Goal: Transaction & Acquisition: Purchase product/service

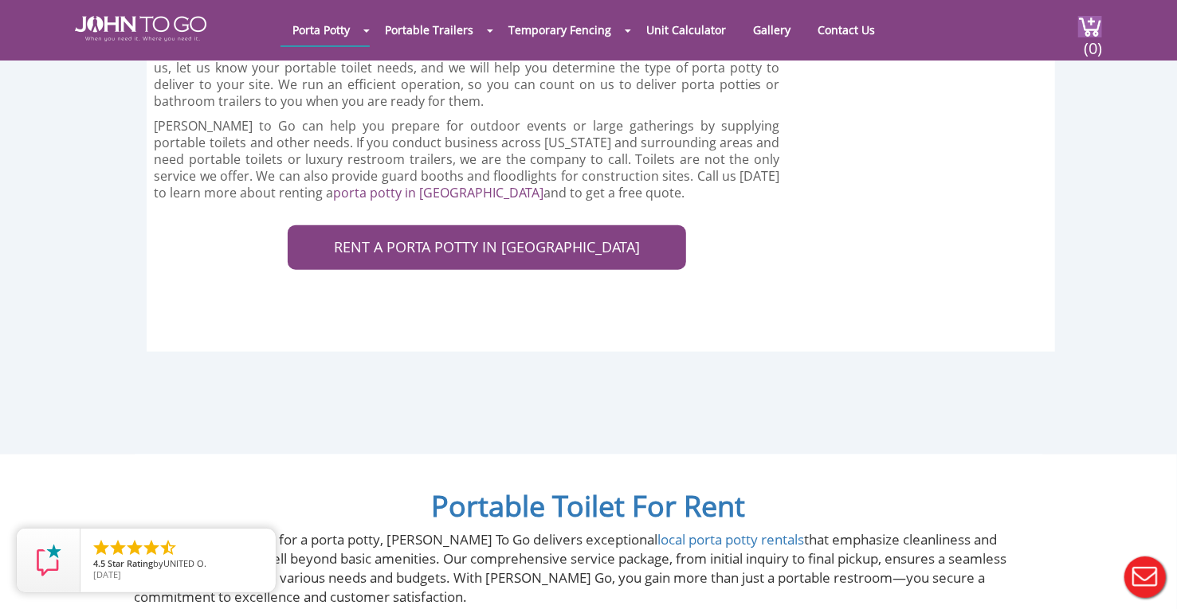
scroll to position [4508, 0]
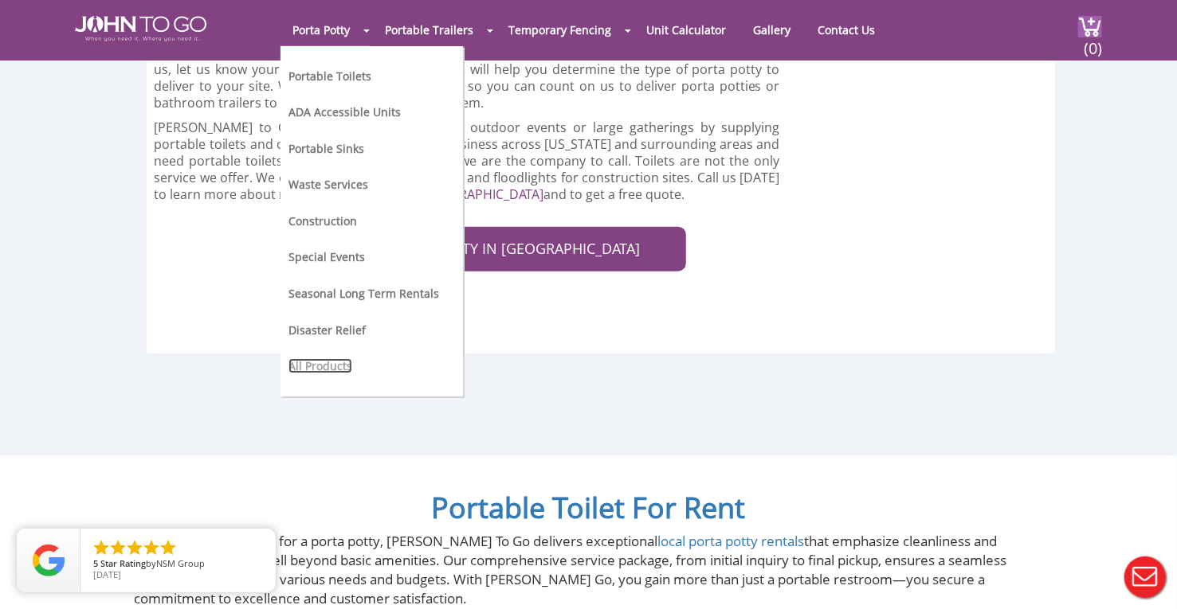
click at [327, 366] on link "All Products" at bounding box center [320, 365] width 64 height 15
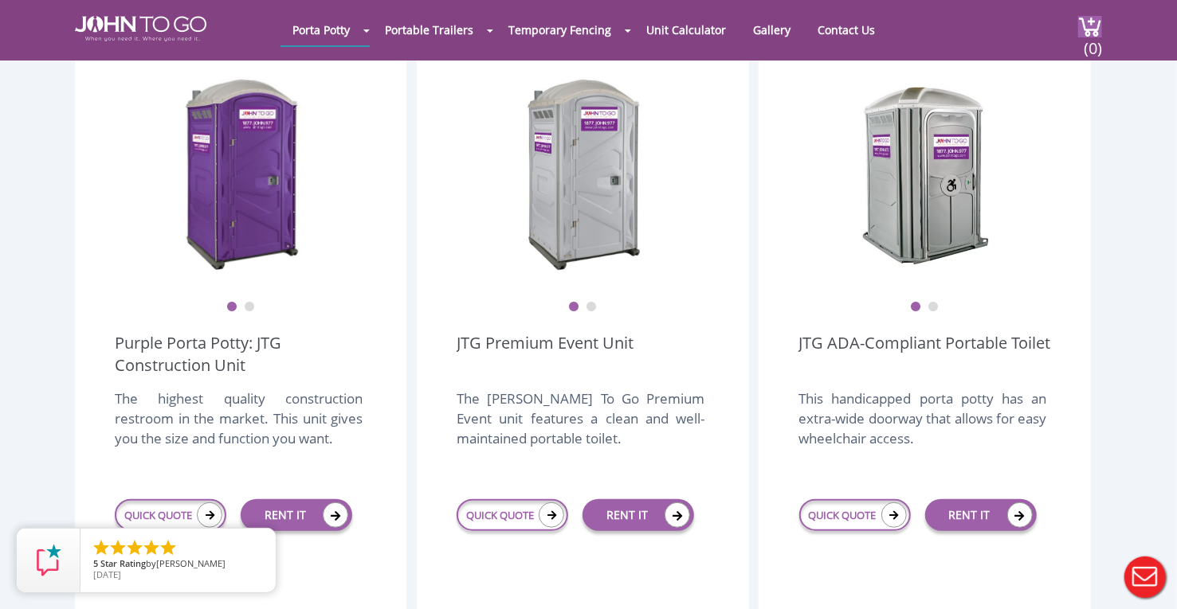
scroll to position [476, 0]
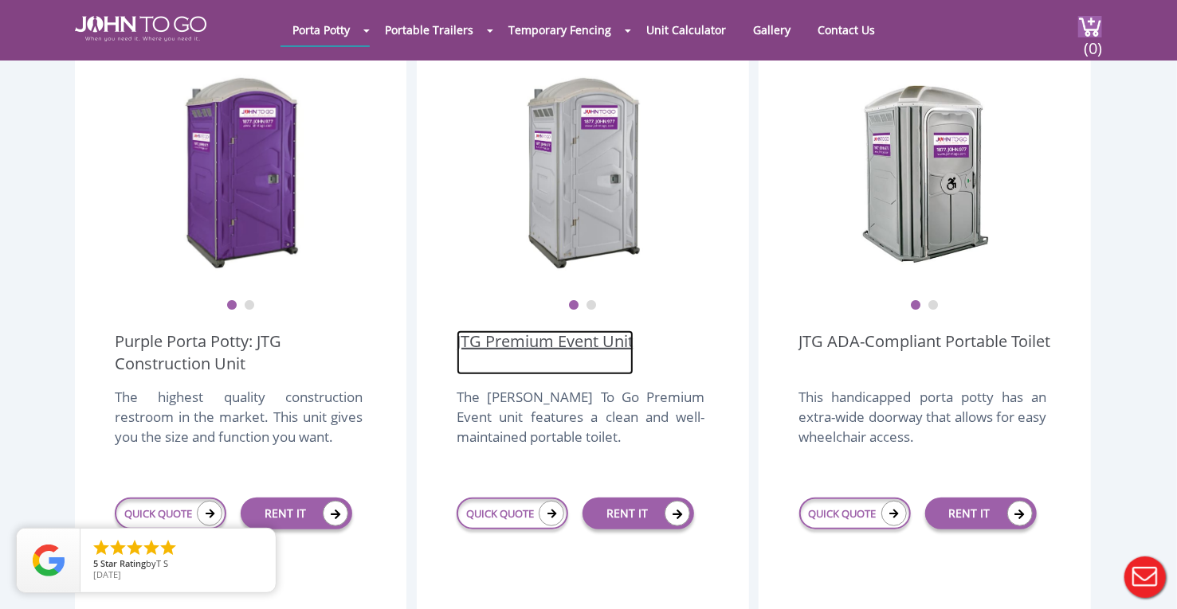
click at [532, 331] on link "JTG Premium Event Unit" at bounding box center [544, 353] width 177 height 45
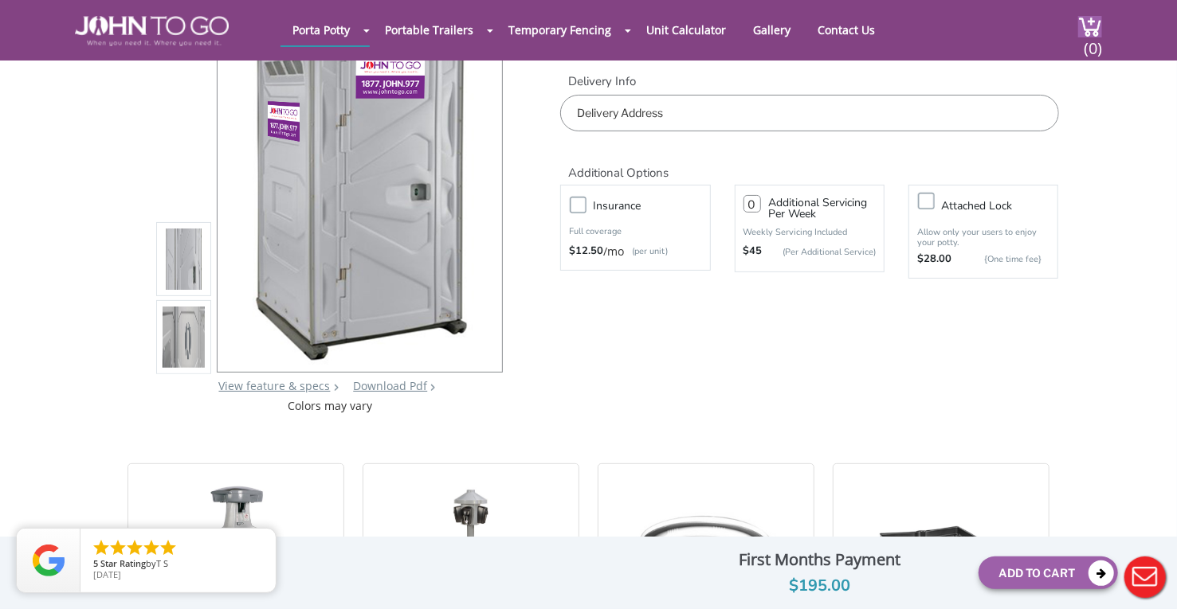
scroll to position [121, 0]
click at [207, 339] on li at bounding box center [184, 337] width 56 height 74
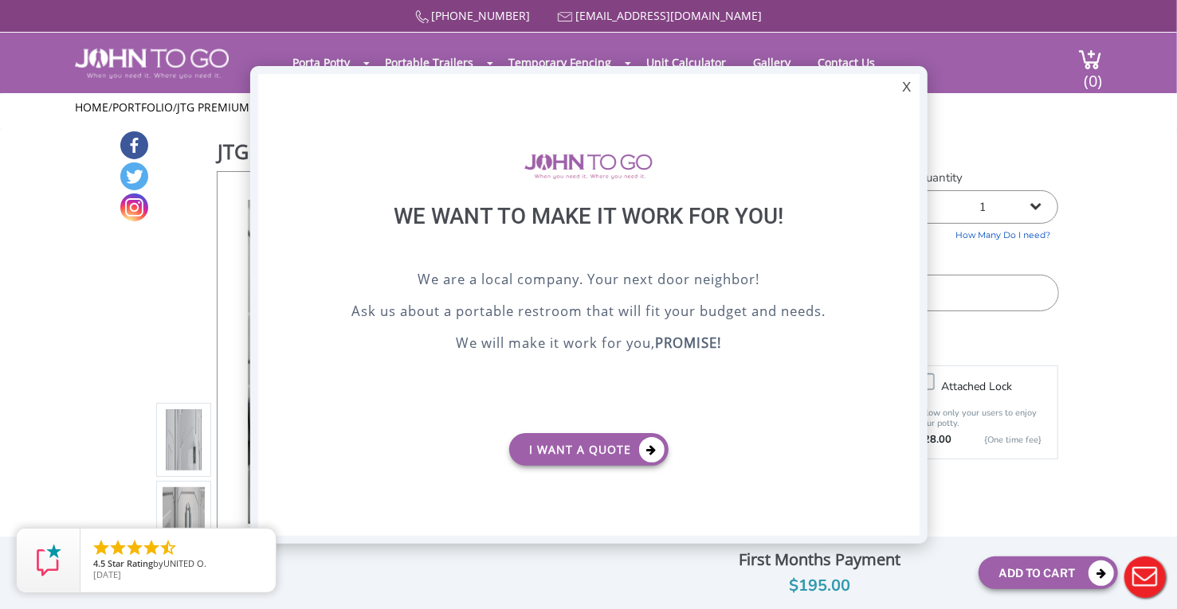
scroll to position [0, 0]
click at [909, 92] on div "X" at bounding box center [906, 87] width 25 height 27
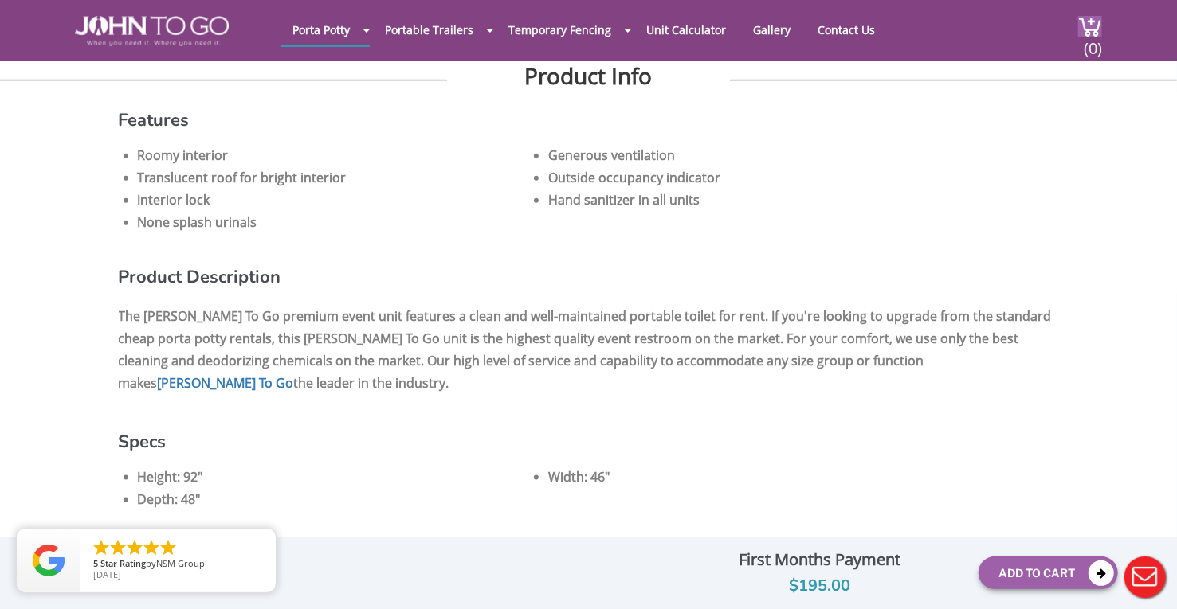
scroll to position [943, 0]
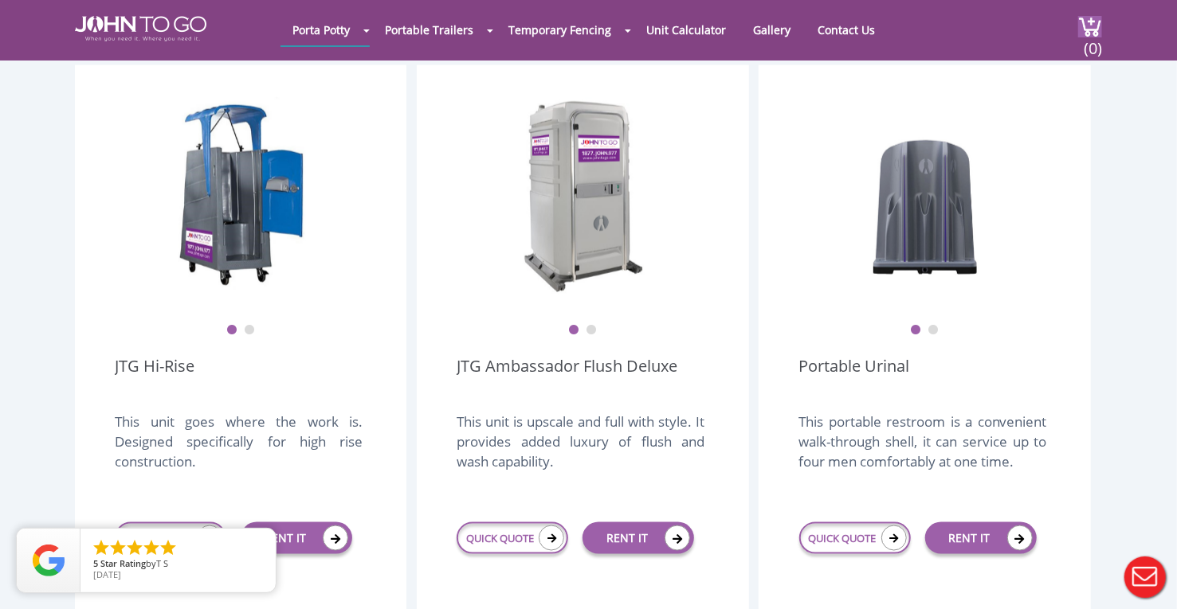
scroll to position [1153, 0]
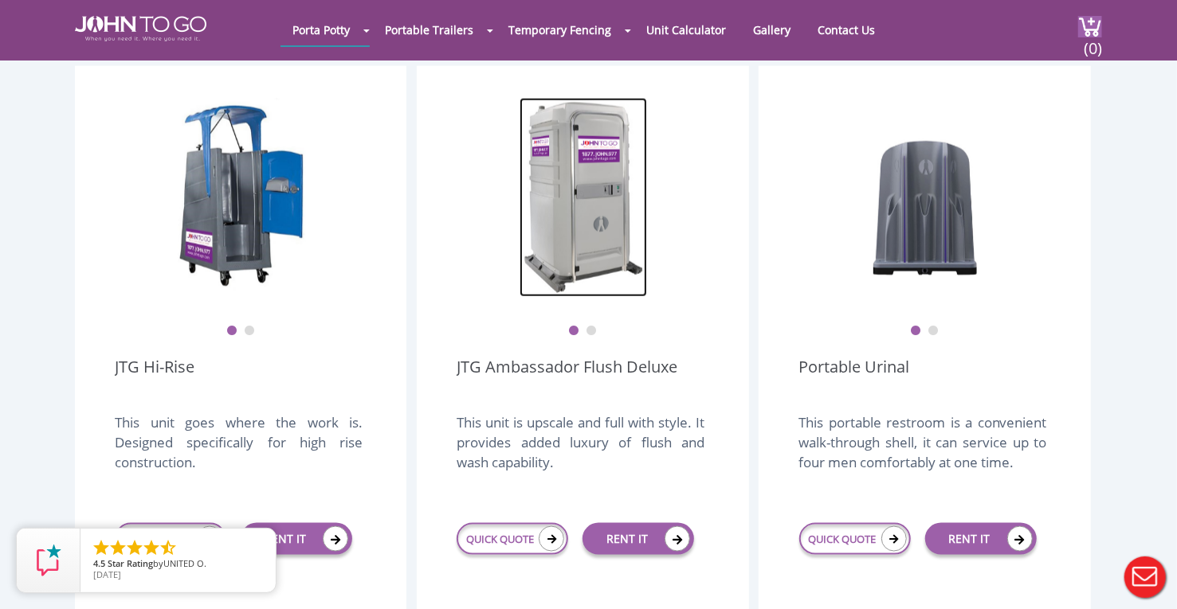
click at [578, 170] on img at bounding box center [582, 197] width 127 height 199
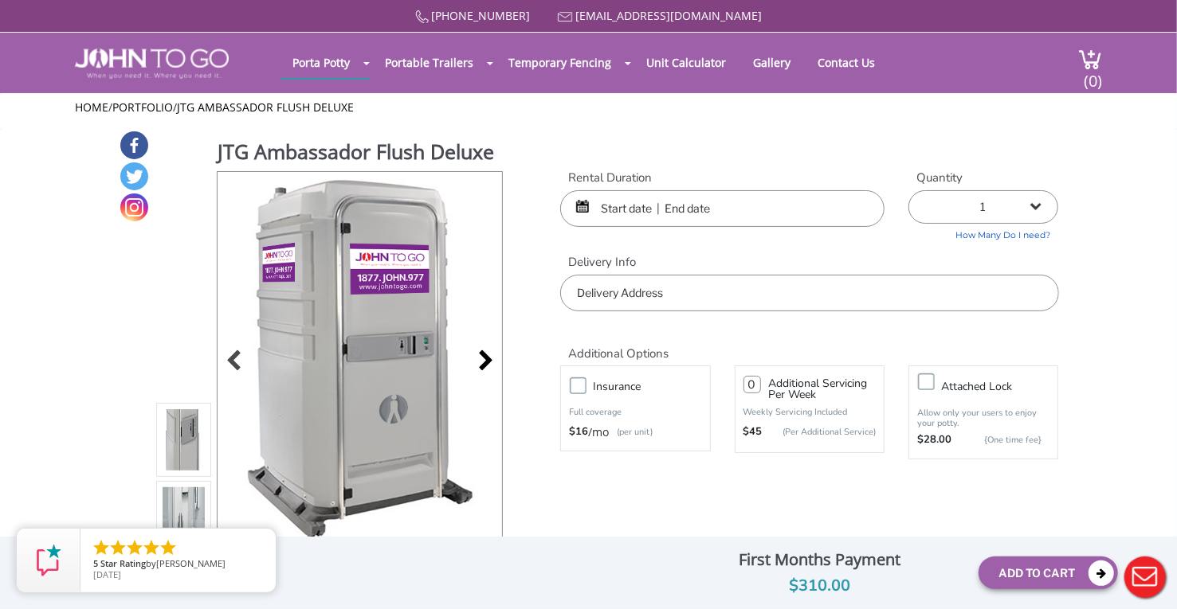
click at [480, 354] on div at bounding box center [481, 362] width 22 height 22
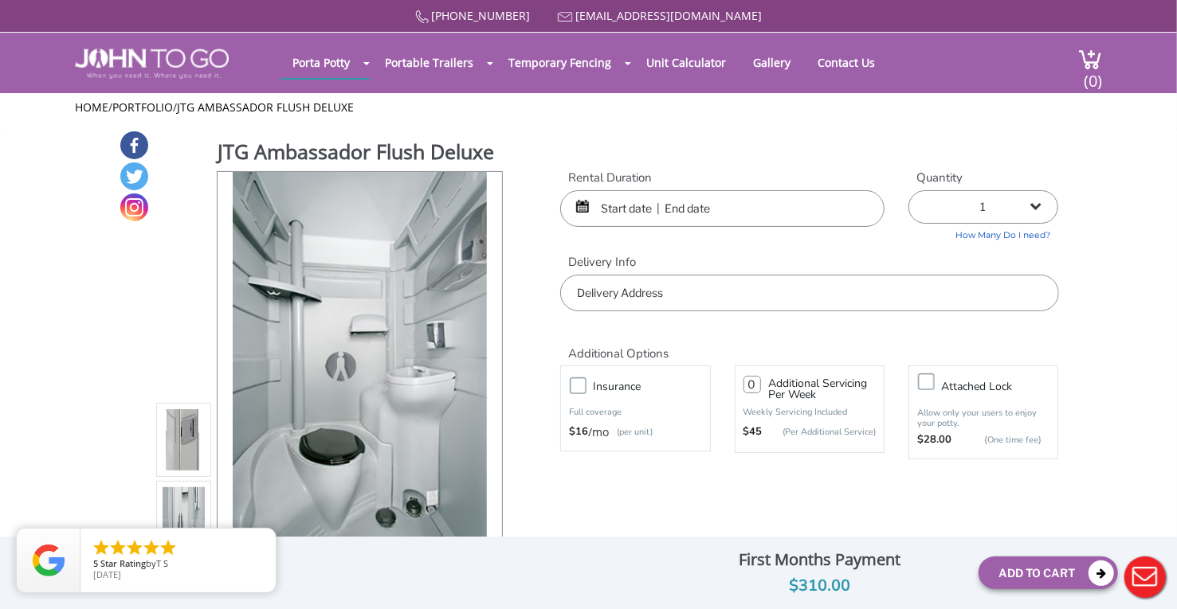
click at [728, 209] on input "text" at bounding box center [722, 208] width 324 height 37
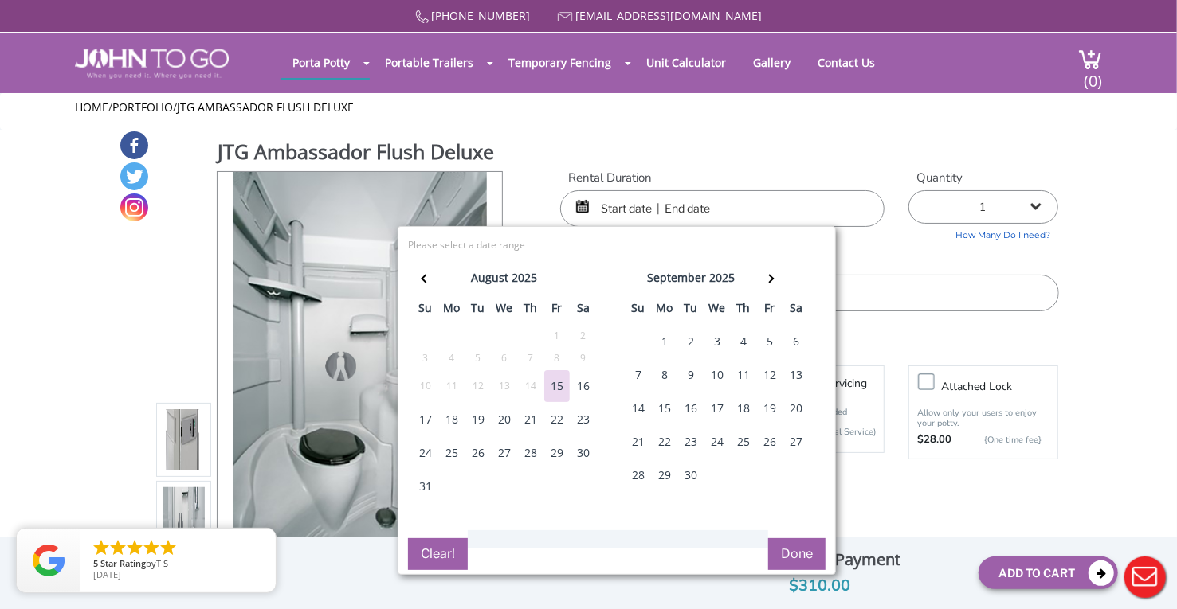
click at [797, 407] on div "20" at bounding box center [795, 409] width 25 height 32
click at [788, 410] on div "20" at bounding box center [795, 409] width 25 height 32
type input "09/20/2025 to 09/20/2025"
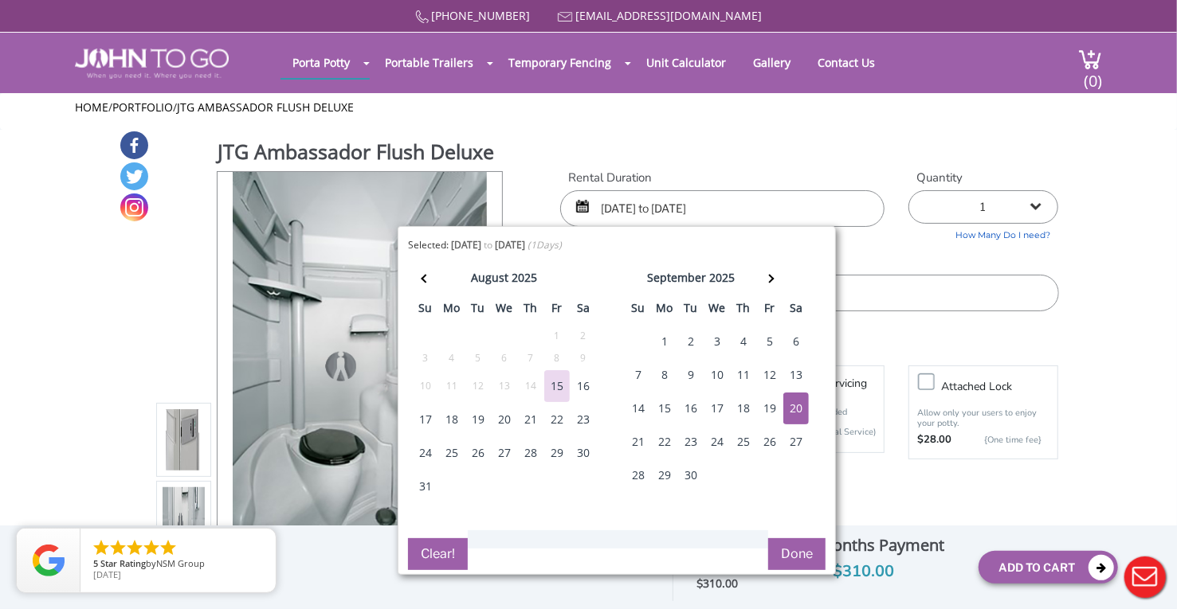
click at [433, 560] on button "Clear!" at bounding box center [438, 555] width 60 height 32
click at [791, 405] on div "20" at bounding box center [795, 409] width 25 height 32
click at [793, 408] on div "20" at bounding box center [795, 409] width 25 height 32
type input "09/20/2025 to 09/20/2025"
click at [821, 551] on button "Done" at bounding box center [796, 555] width 57 height 32
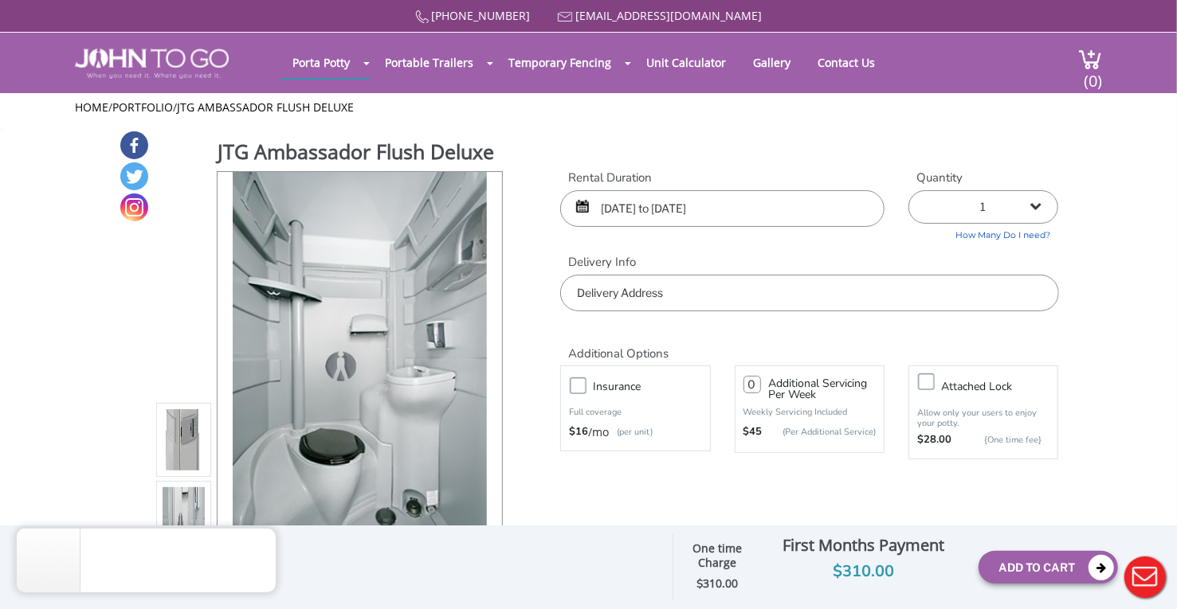
click at [966, 203] on select "1 2 (5% discount) 3 (8% discount) 4 (10% discount) 5 (12% discount) 6 (12% disc…" at bounding box center [983, 206] width 150 height 33
select select "2"
click at [908, 190] on select "1 2 (5% discount) 3 (8% discount) 4 (10% discount) 5 (12% discount) 6 (12% disc…" at bounding box center [983, 206] width 150 height 33
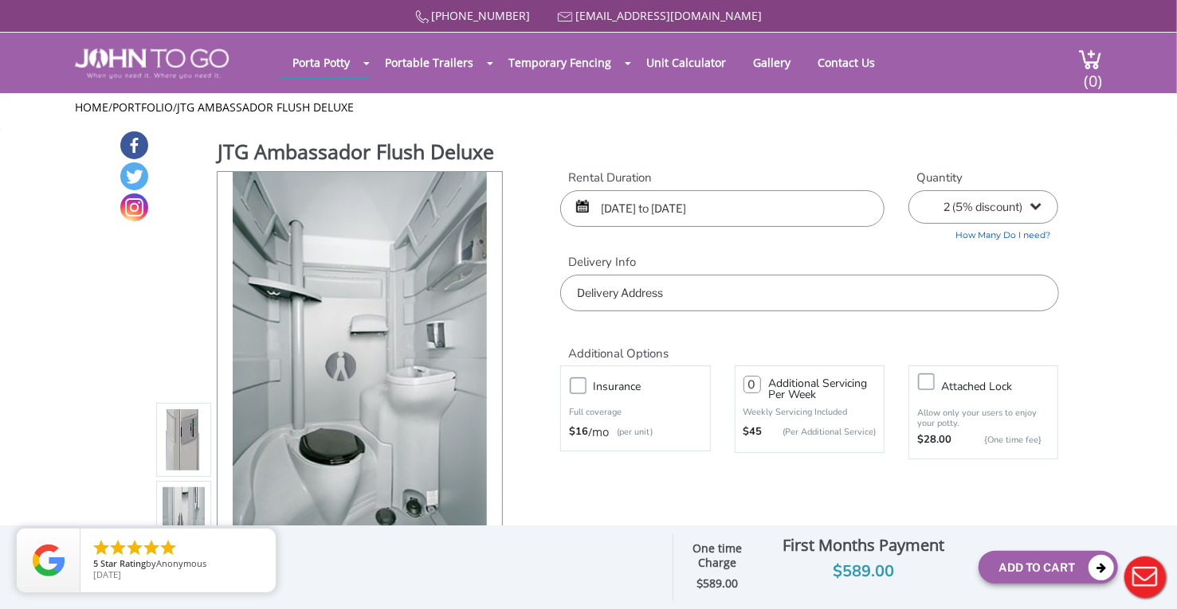
click at [732, 305] on input "text" at bounding box center [809, 293] width 498 height 37
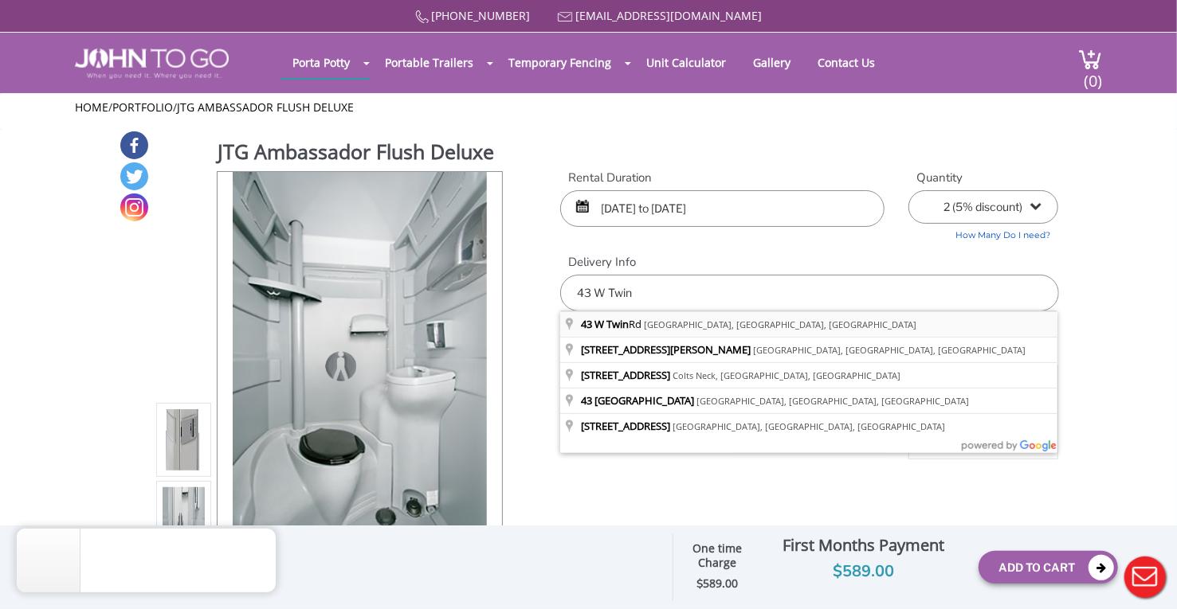
type input "43 W Twin Rd, Highlands, NJ, USA"
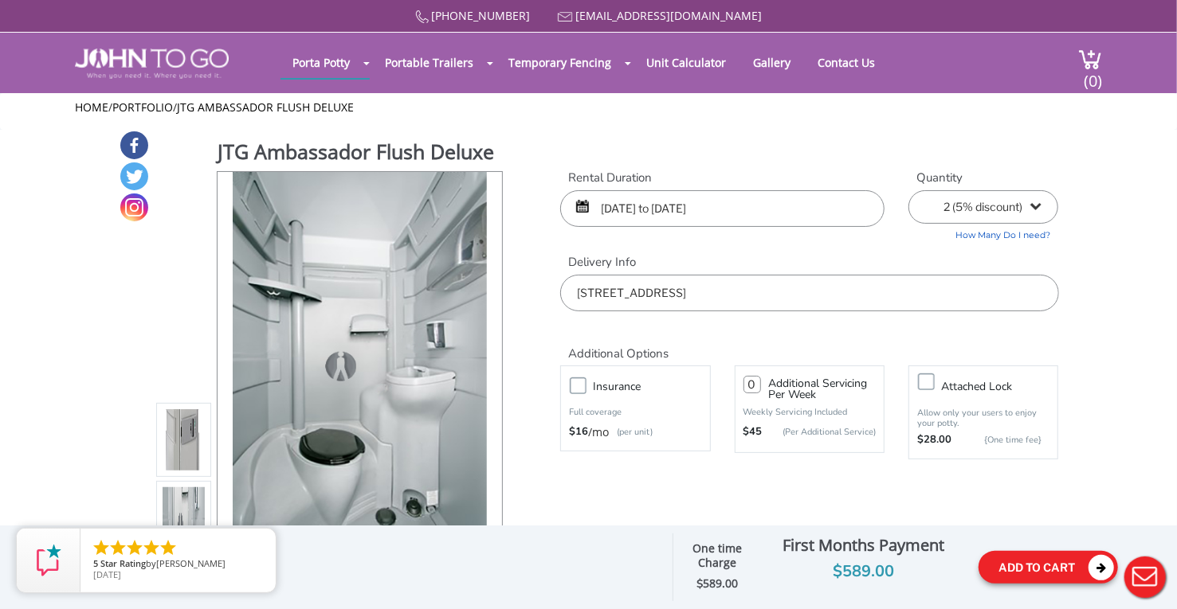
click at [1020, 577] on button "Add To Cart" at bounding box center [1047, 567] width 139 height 33
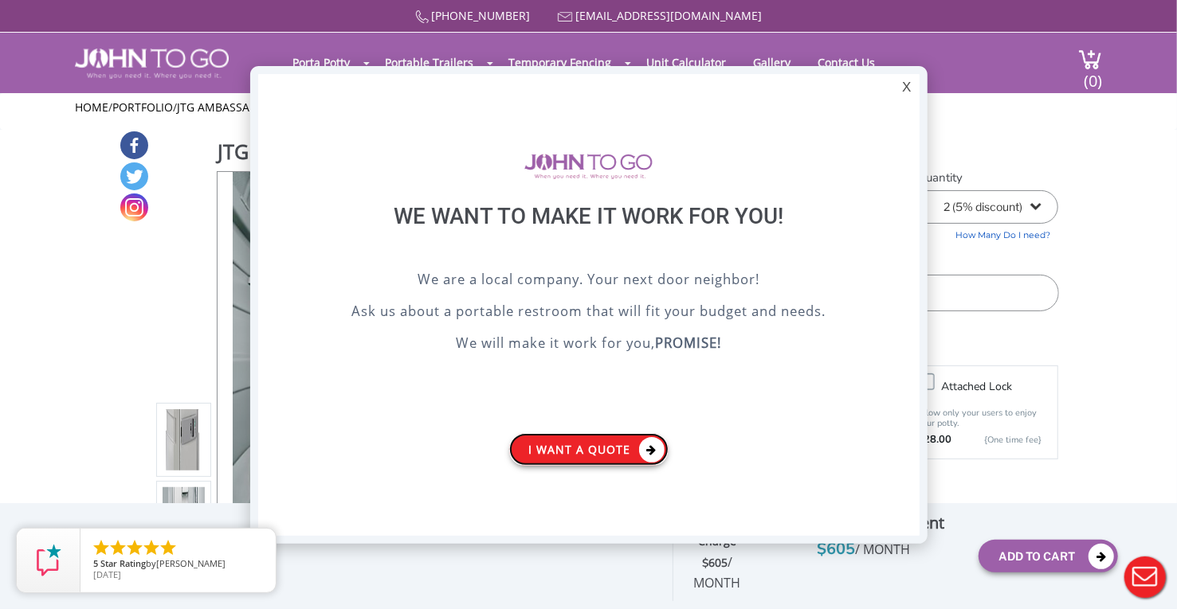
click at [559, 442] on link "I want a Quote" at bounding box center [588, 449] width 159 height 33
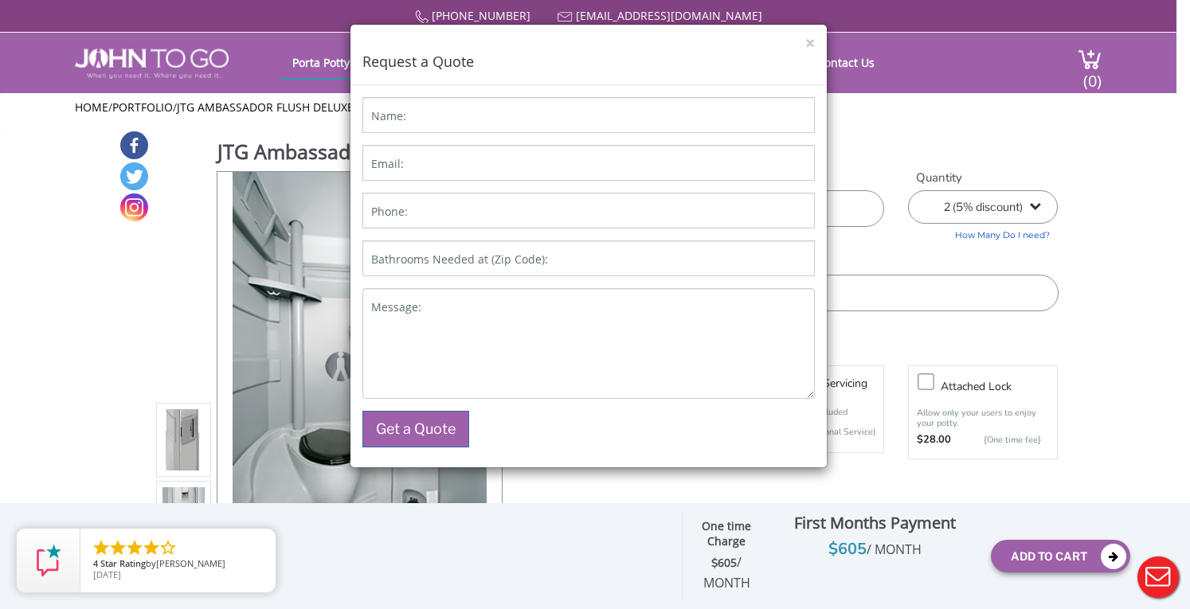
click at [1045, 135] on div "× Request a Quote Name: Email: Phone: Bathrooms Needed at (Zip Code): Message: …" at bounding box center [595, 304] width 1190 height 609
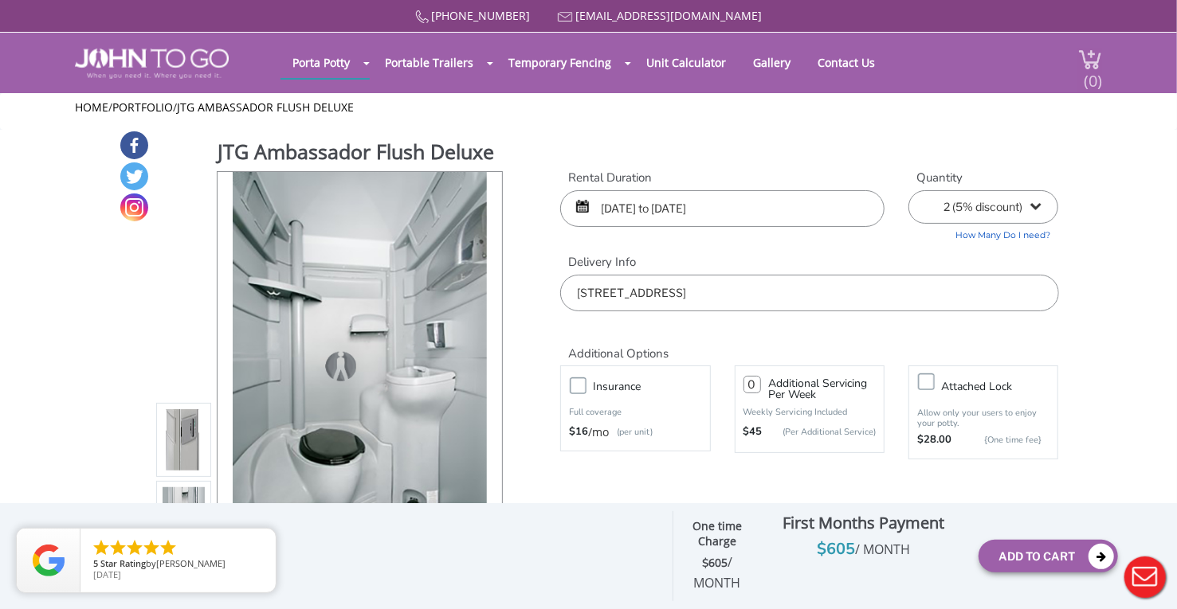
click at [1095, 65] on span "(0)" at bounding box center [1092, 74] width 19 height 34
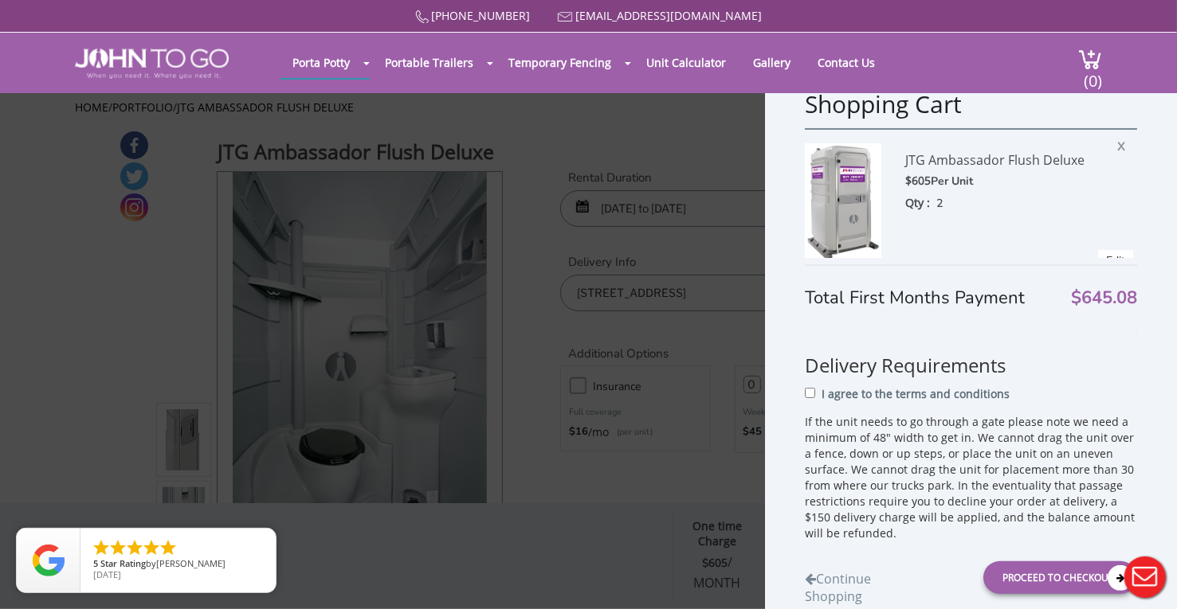
click at [148, 267] on div "Shopping Cart JTG Ambassador Flush Deluxe $605 Per Unit Qty : 2 X Edit Rental D…" at bounding box center [588, 304] width 1177 height 609
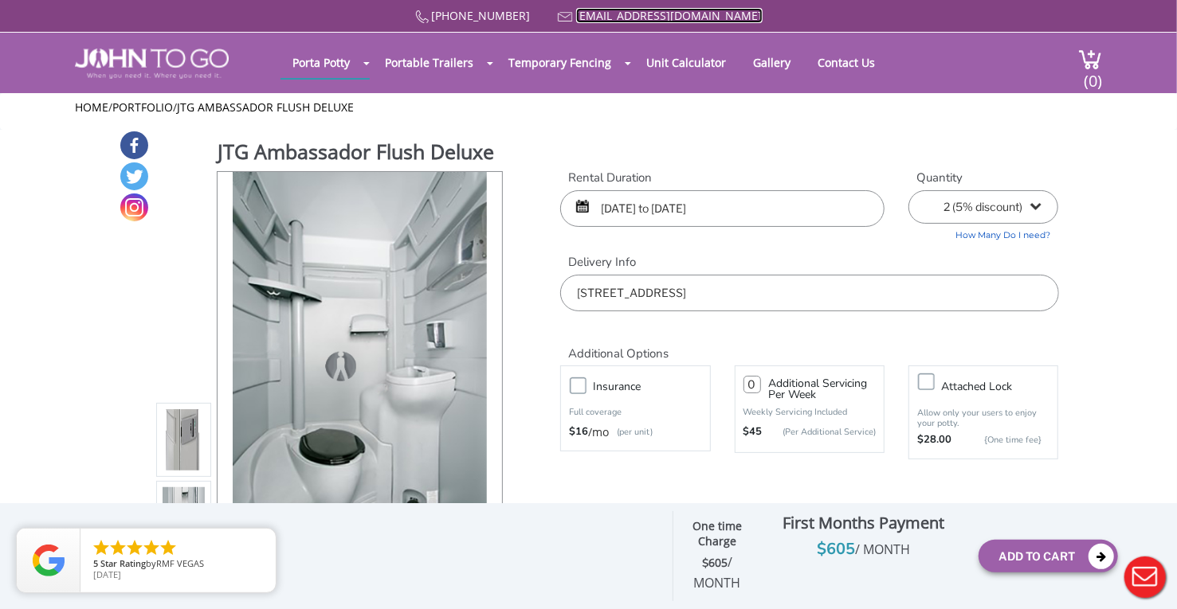
click at [668, 18] on link "[EMAIL_ADDRESS][DOMAIN_NAME]" at bounding box center [669, 15] width 186 height 15
click at [754, 42] on div "Porta Potty Portable Toilets ADA Accessible Units Portable Sinks Waste Services…" at bounding box center [649, 60] width 739 height 55
drag, startPoint x: 728, startPoint y: 16, endPoint x: 600, endPoint y: 8, distance: 128.5
click at [600, 8] on div "877 564 6977 info@johntogo.com" at bounding box center [588, 16] width 1027 height 16
copy span "[EMAIL_ADDRESS][DOMAIN_NAME]"
